Goal: Information Seeking & Learning: Learn about a topic

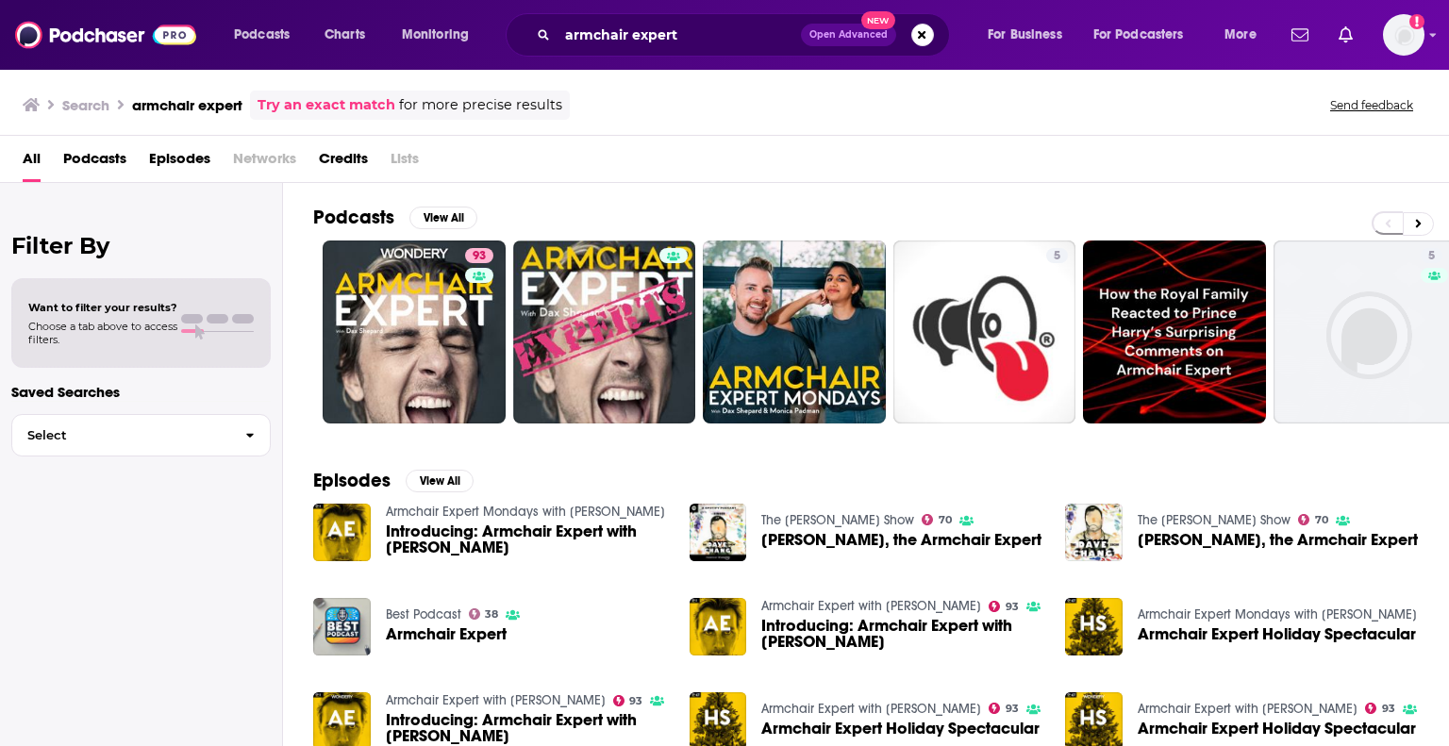
click at [442, 530] on span "Introducing: Armchair Expert with [PERSON_NAME]" at bounding box center [526, 540] width 281 height 32
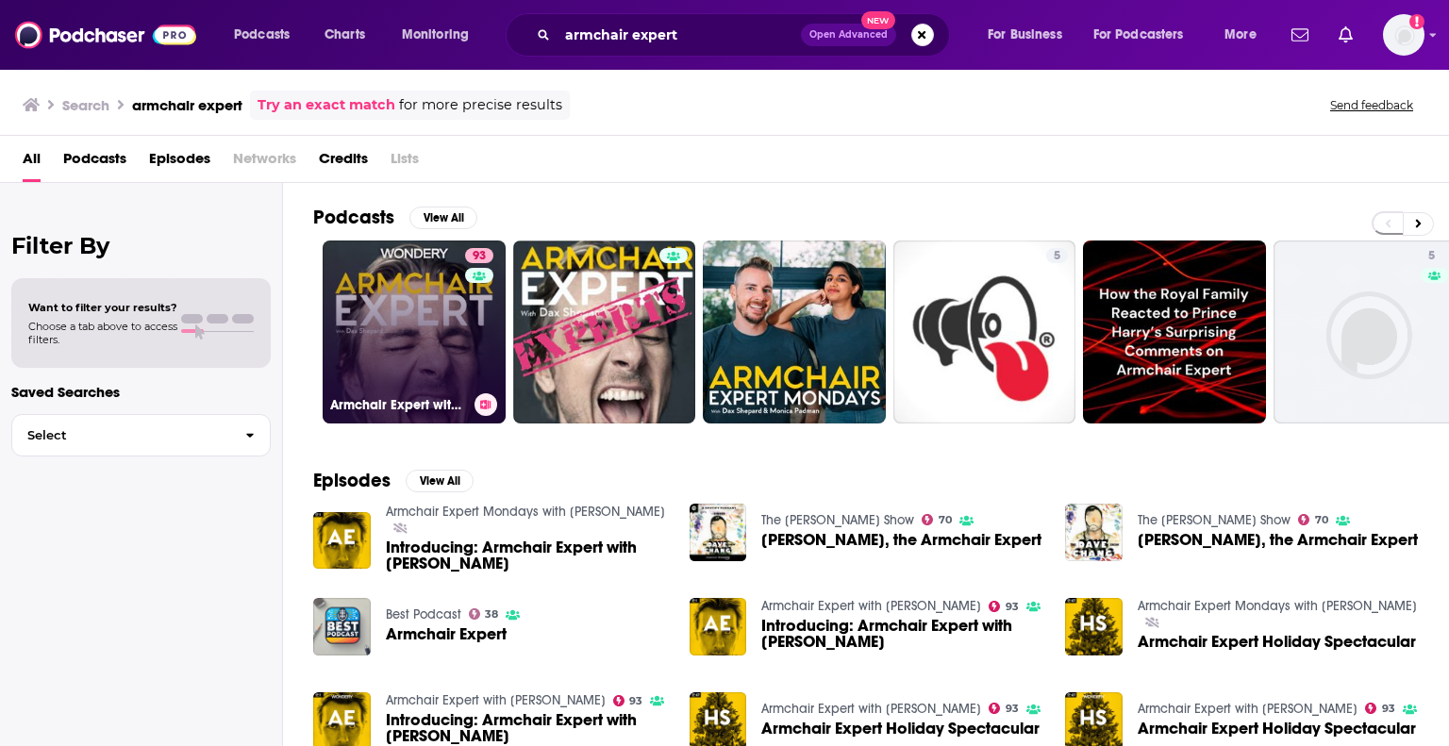
click at [401, 280] on link "93 Armchair Expert with [PERSON_NAME]" at bounding box center [414, 332] width 183 height 183
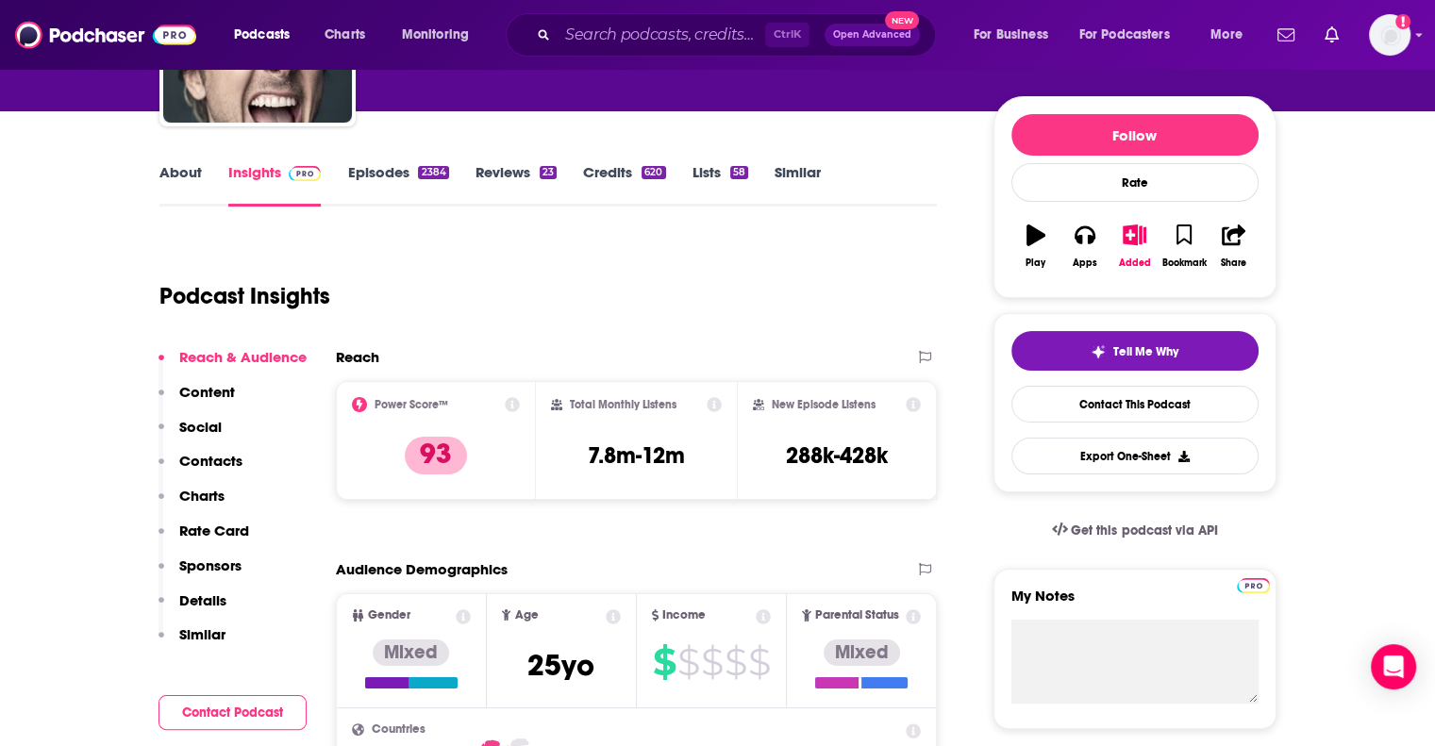
scroll to position [195, 0]
